Goal: Task Accomplishment & Management: Use online tool/utility

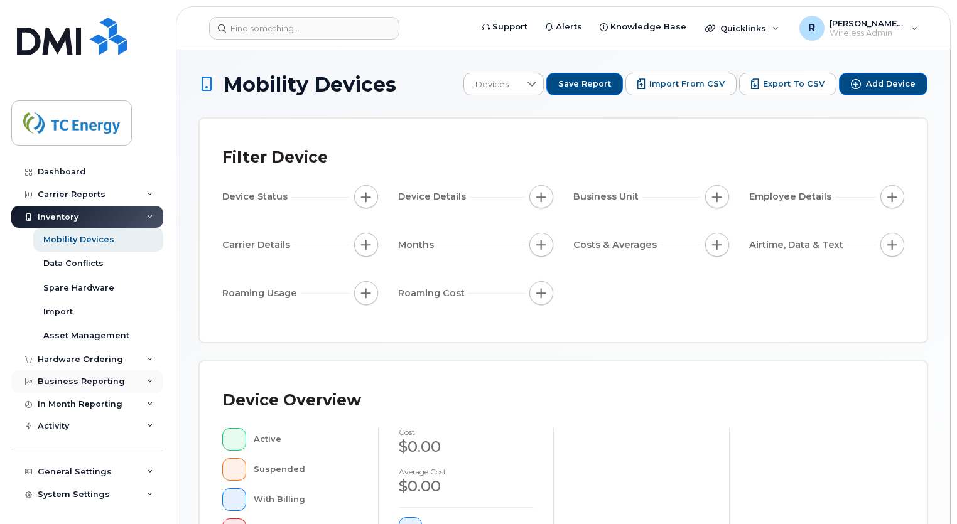
click at [77, 378] on div "Business Reporting" at bounding box center [81, 382] width 87 height 10
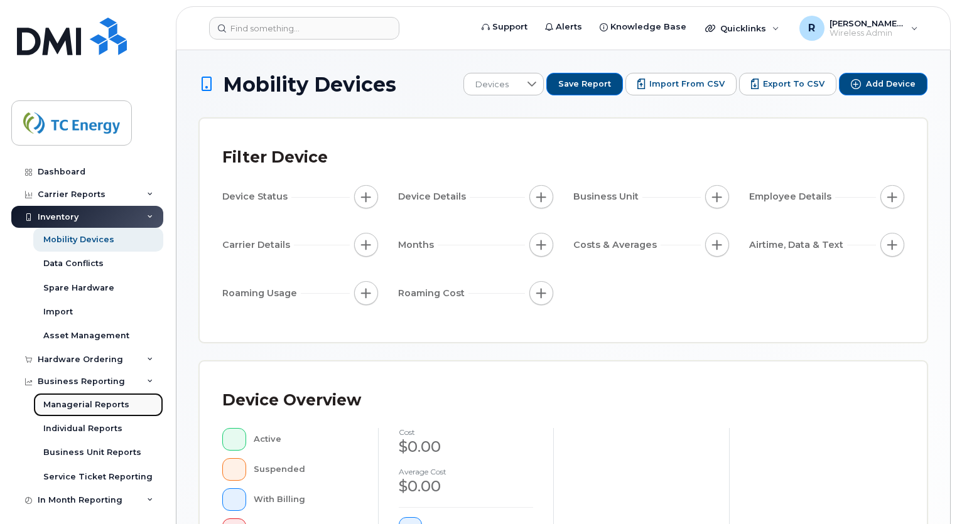
click at [78, 402] on div "Managerial Reports" at bounding box center [86, 404] width 86 height 11
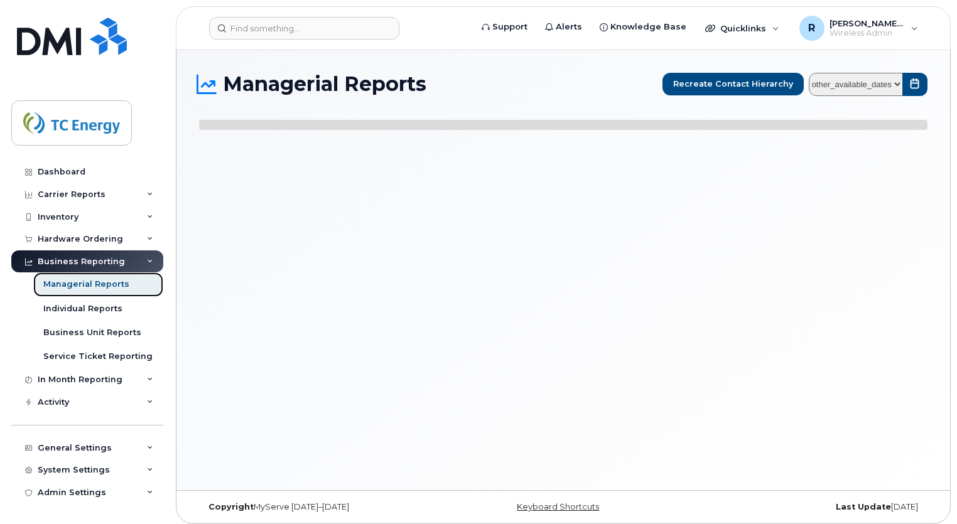
select select
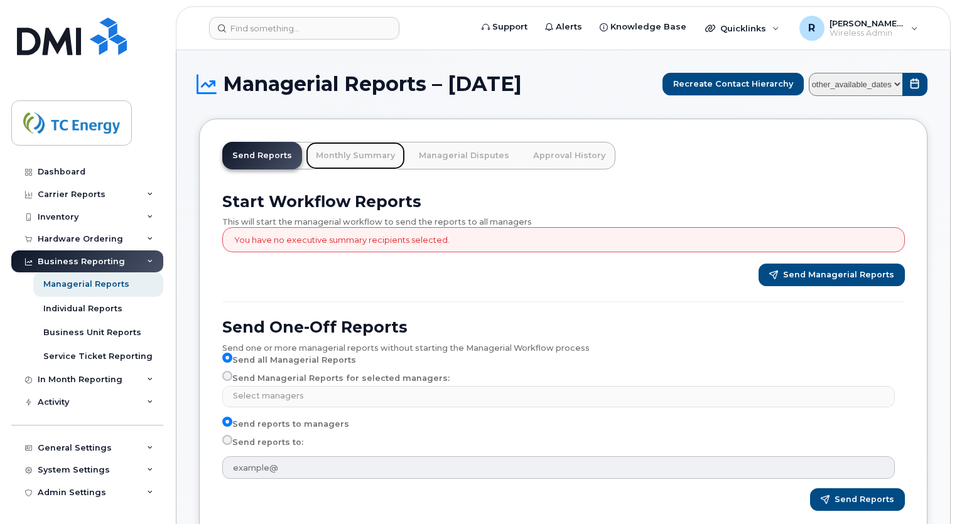
click at [369, 154] on link "Monthly Summary" at bounding box center [355, 156] width 99 height 28
click at [896, 85] on select "other_available_dates January September August July June May April March Februa…" at bounding box center [856, 84] width 94 height 23
select select "/customer/a96a42c8-a90e-489f-b4a8-8a2d988e56d0/reports/873e5646-7888-11f0-9a88-…"
click at [812, 73] on select "other_available_dates January September August July June May April March Februa…" at bounding box center [856, 84] width 94 height 23
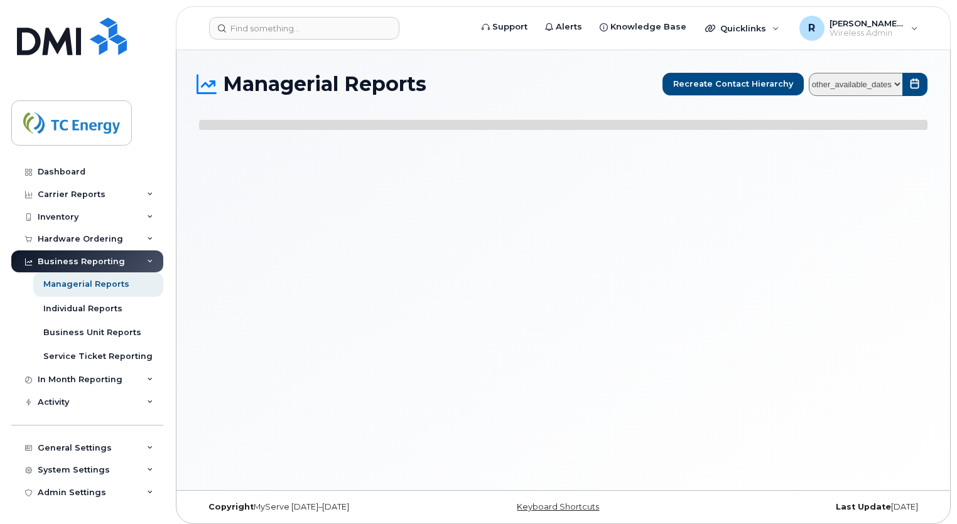
select select
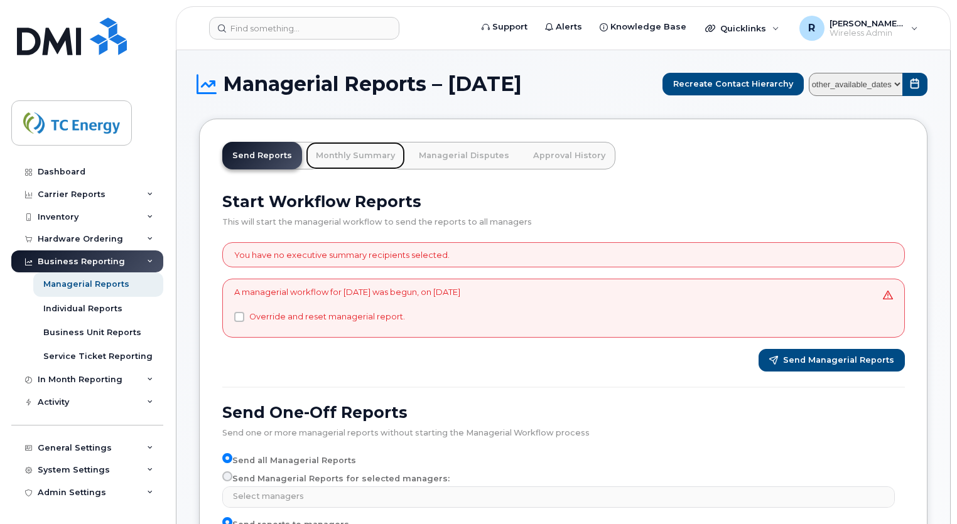
click at [345, 156] on link "Monthly Summary" at bounding box center [355, 156] width 99 height 28
click at [357, 163] on link "Monthly Summary" at bounding box center [355, 156] width 99 height 28
click at [368, 161] on link "Monthly Summary" at bounding box center [355, 156] width 99 height 28
click at [357, 154] on link "Monthly Summary" at bounding box center [355, 156] width 99 height 28
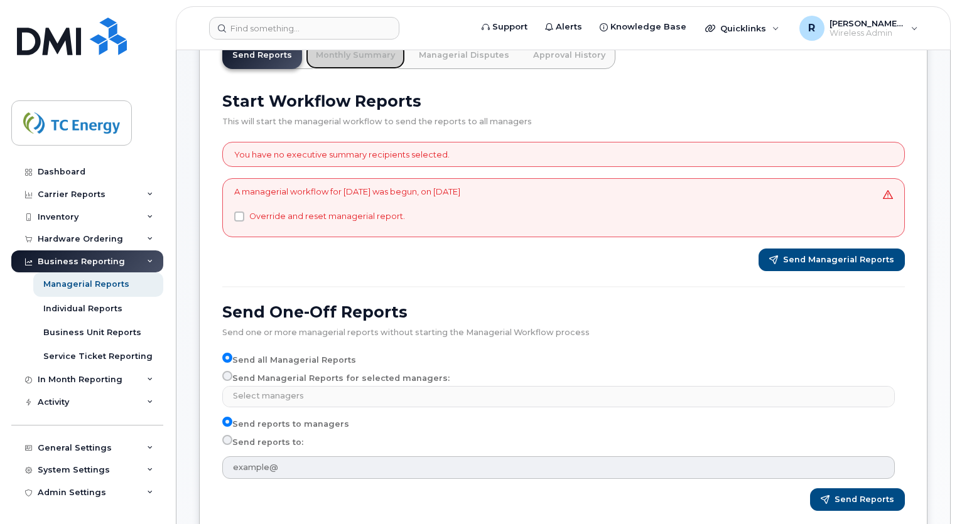
scroll to position [105, 0]
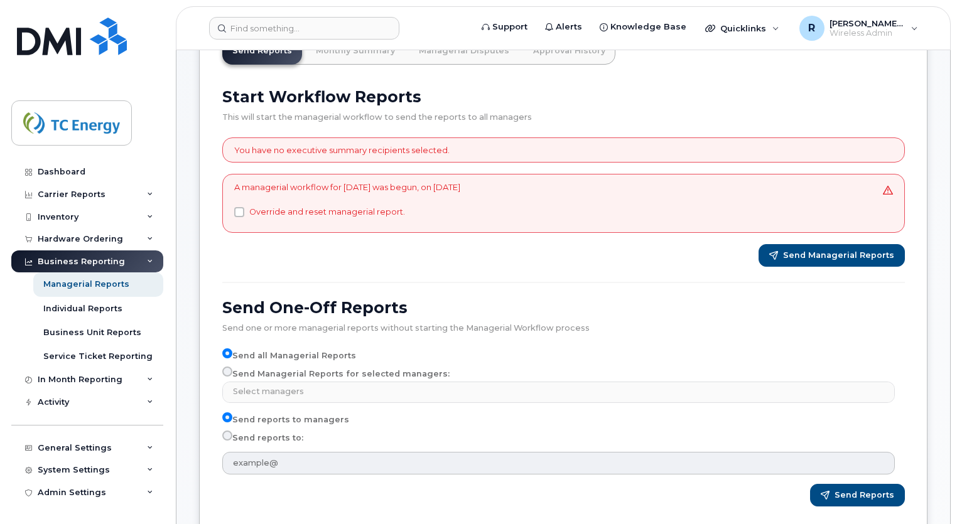
click at [342, 368] on label "Send Managerial Reports for selected managers:" at bounding box center [335, 374] width 227 height 15
click at [232, 368] on input "Send Managerial Reports for selected managers:" at bounding box center [227, 372] width 10 height 10
radio input "true"
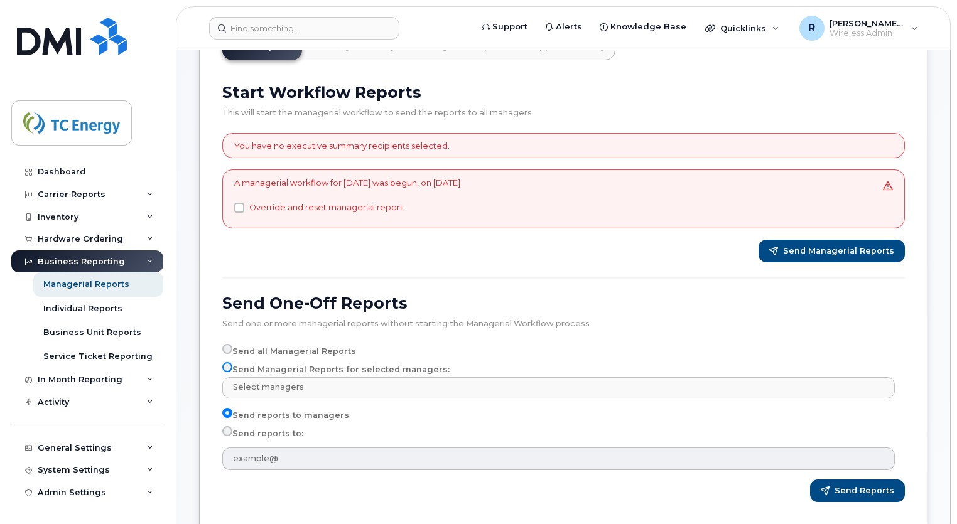
scroll to position [110, 0]
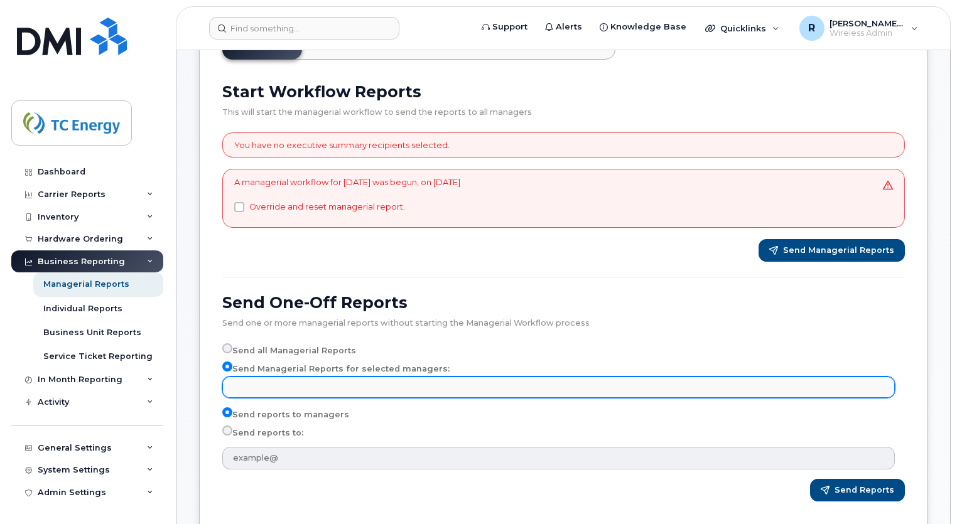
click at [358, 384] on input "text" at bounding box center [560, 387] width 661 height 18
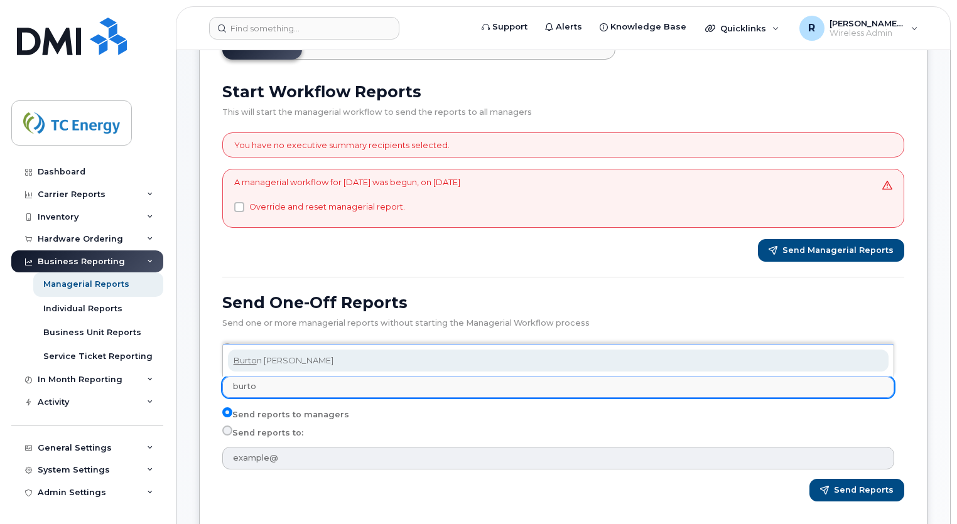
type input "burto"
select select "cb09e72f-2eaf-4e92-afec-b3960137b71c"
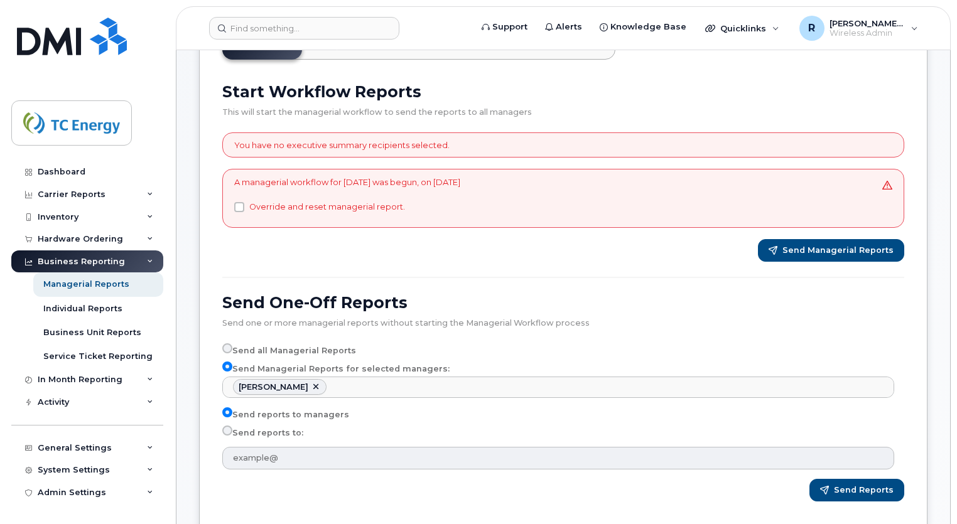
click at [274, 428] on label "Send reports to:" at bounding box center [262, 433] width 81 height 15
click at [232, 428] on input "Send reports to:" at bounding box center [227, 431] width 10 height 10
radio input "true"
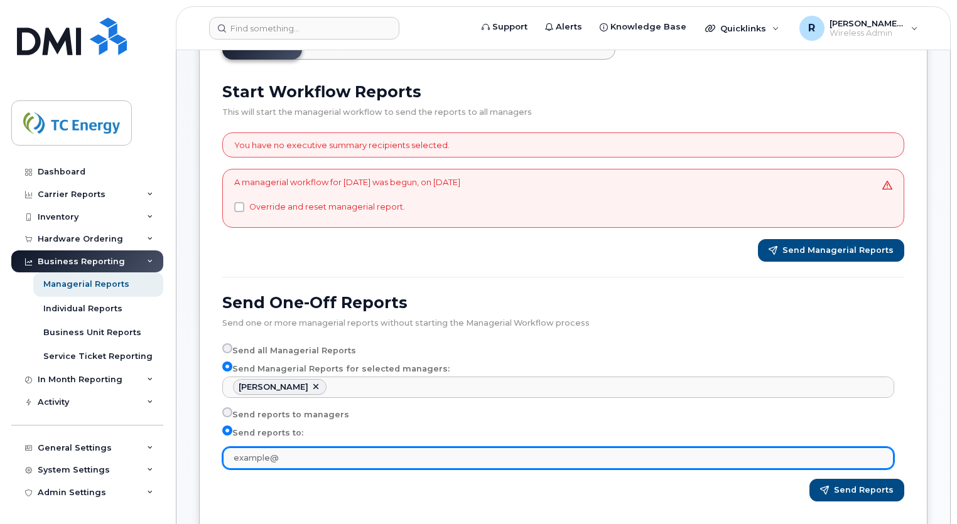
click at [264, 457] on input "text" at bounding box center [558, 458] width 672 height 23
type input "ROBERTO_AVILES@TCENERGY.COM"
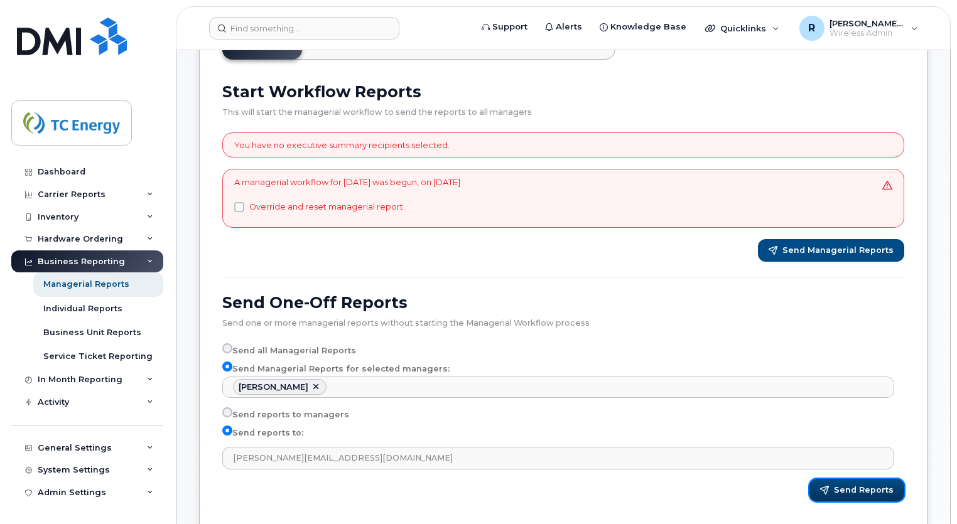
click at [847, 493] on span "Send Reports" at bounding box center [864, 490] width 60 height 11
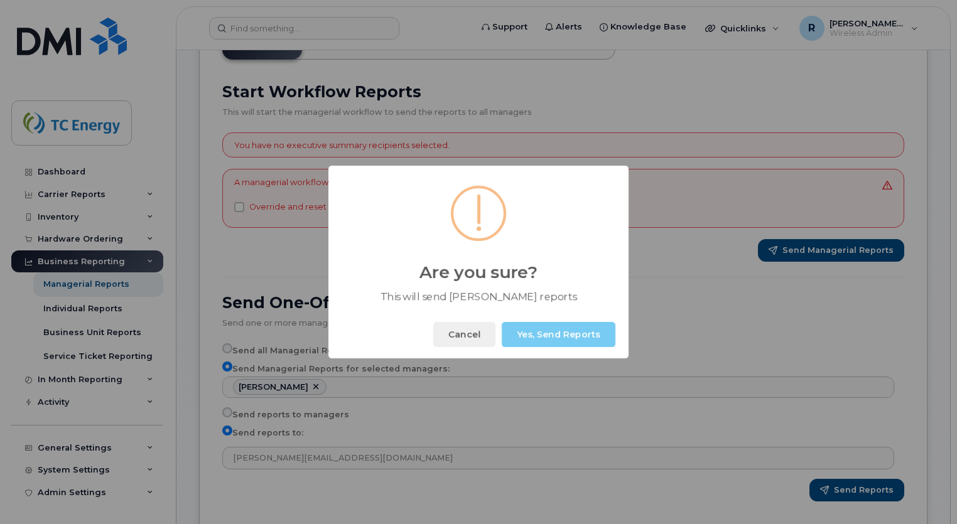
click at [578, 340] on button "Yes, Send Reports" at bounding box center [559, 334] width 114 height 25
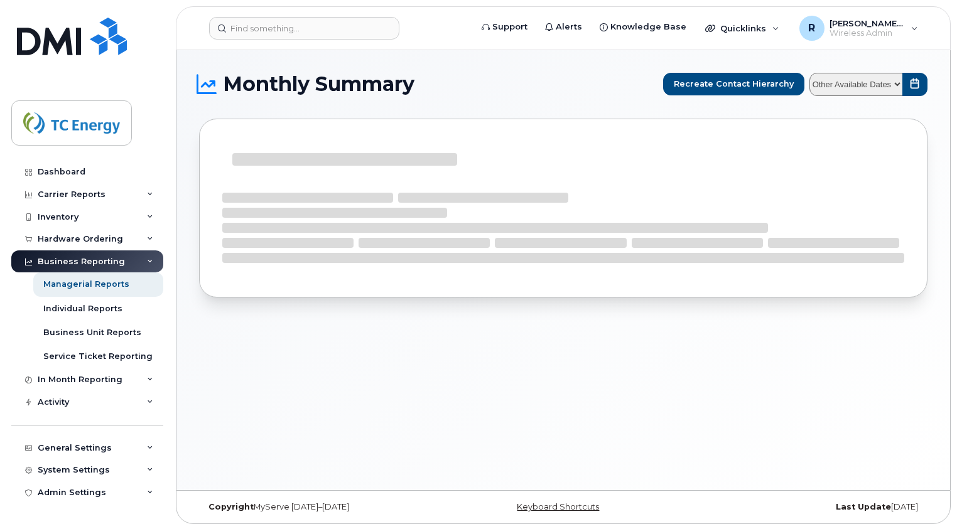
select select
